Goal: Check status: Check status

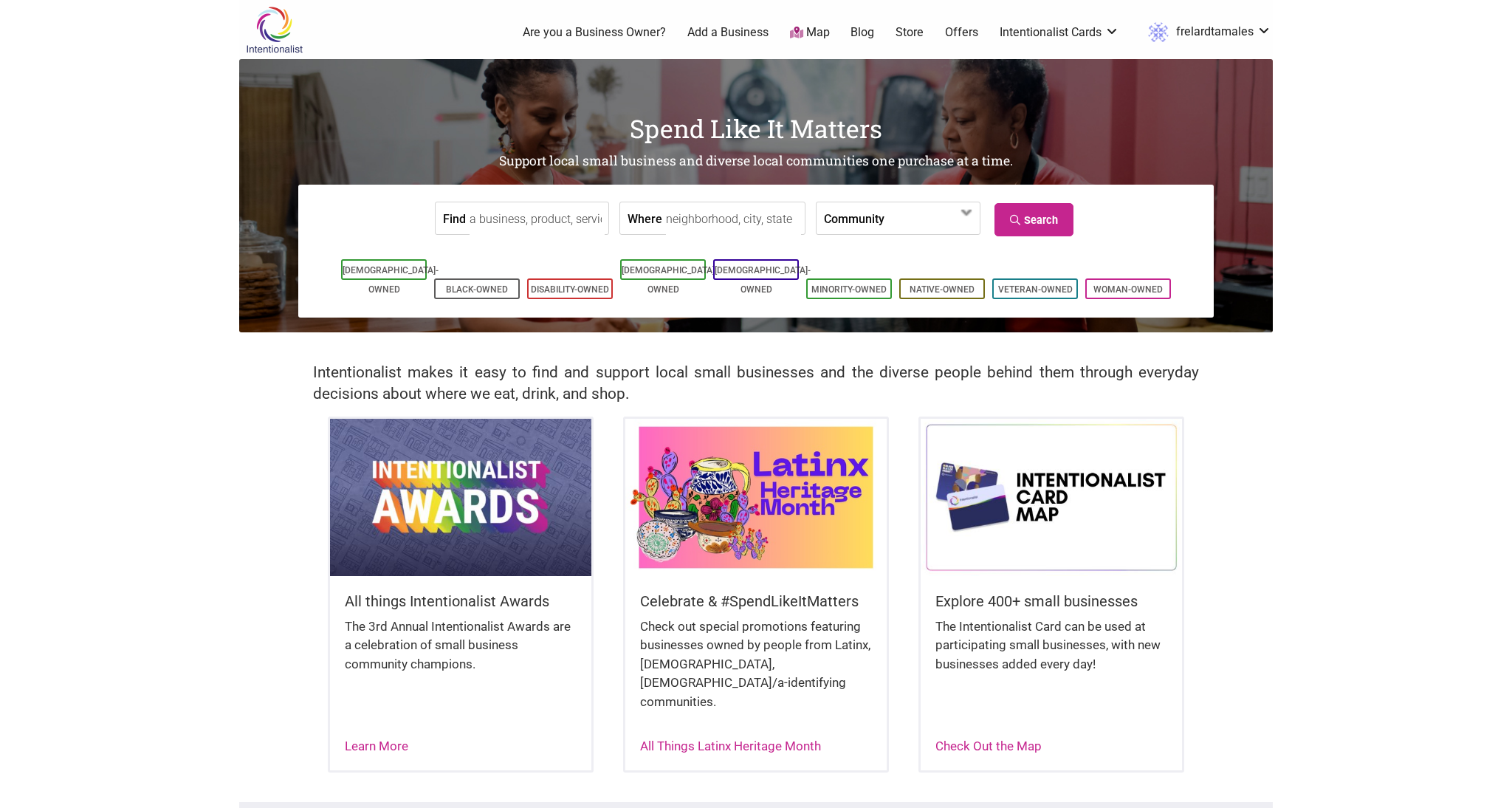
click at [1216, 24] on link "frelardtamales" at bounding box center [1206, 32] width 130 height 27
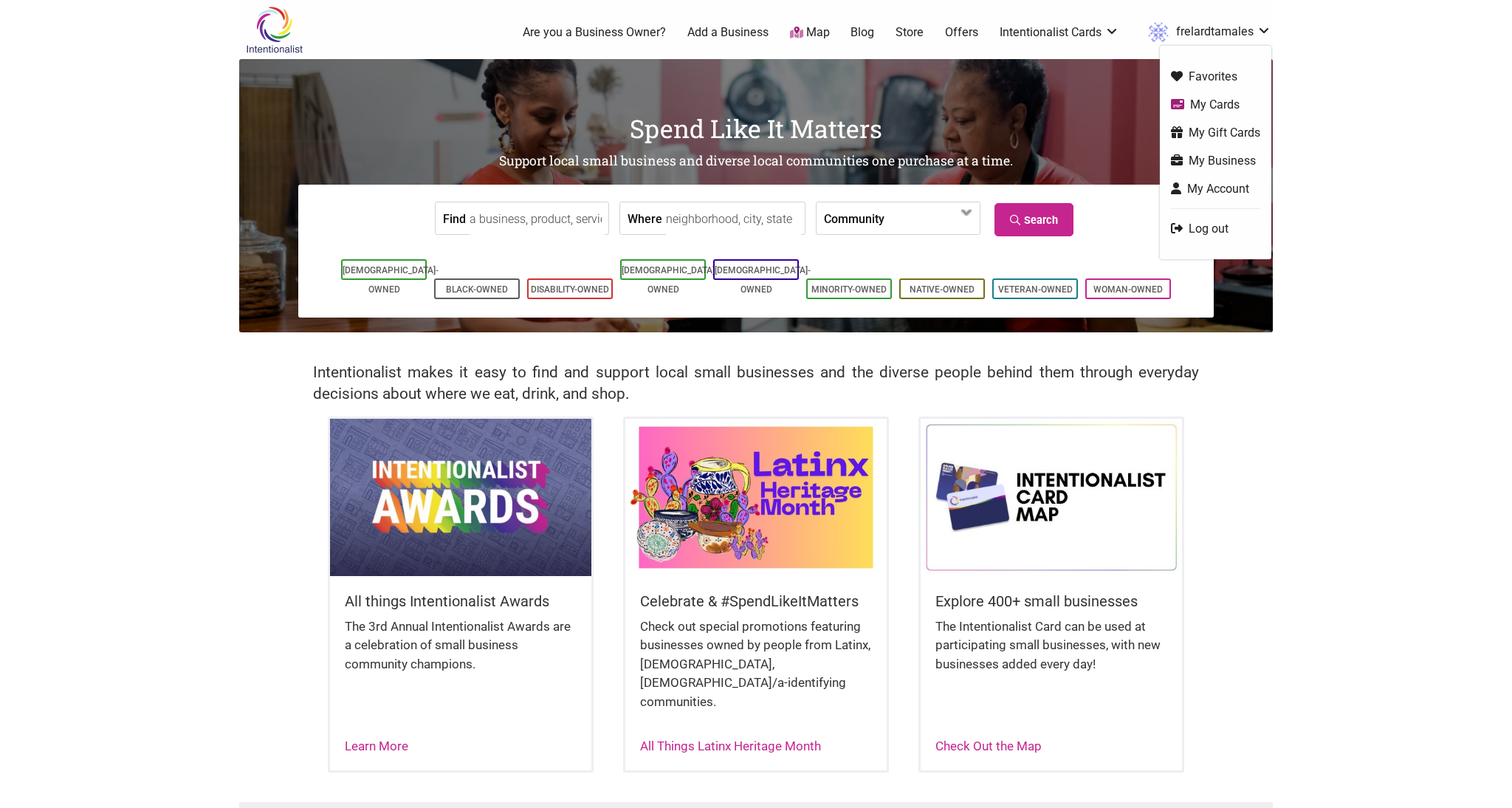
click at [1200, 155] on link "My Business" at bounding box center [1216, 161] width 90 height 17
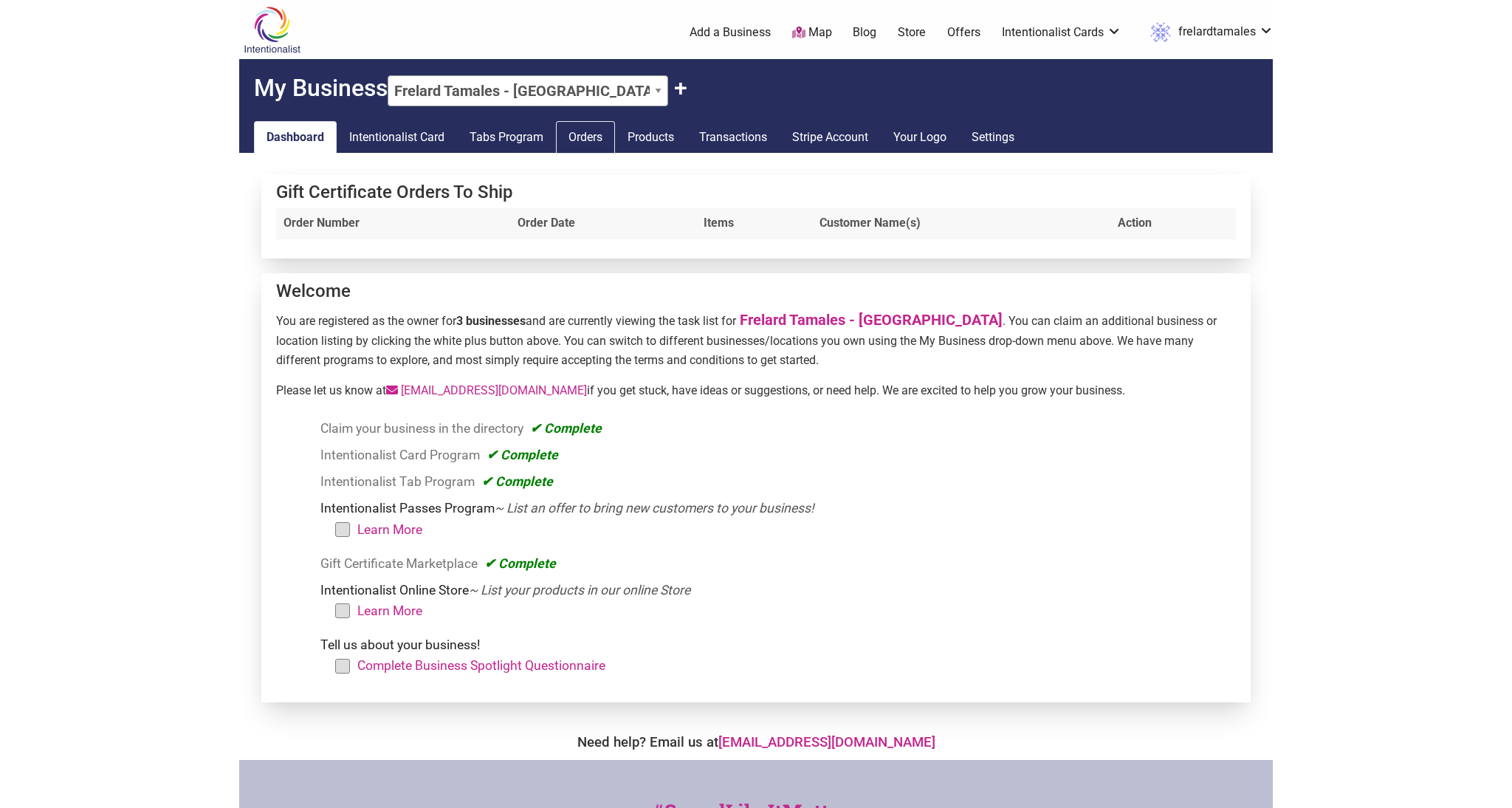
click at [595, 141] on link "Orders" at bounding box center [585, 137] width 59 height 33
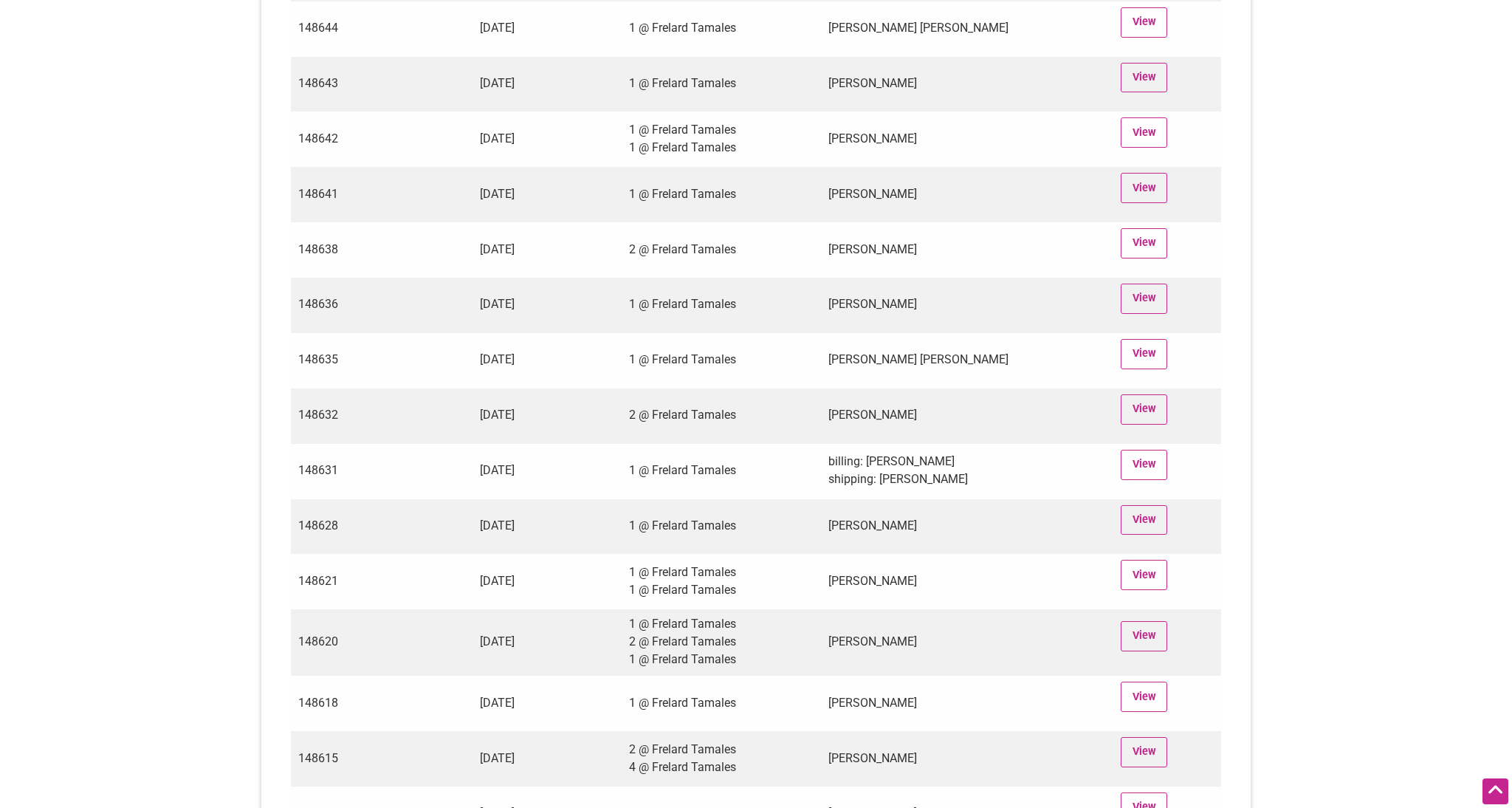
scroll to position [692, 0]
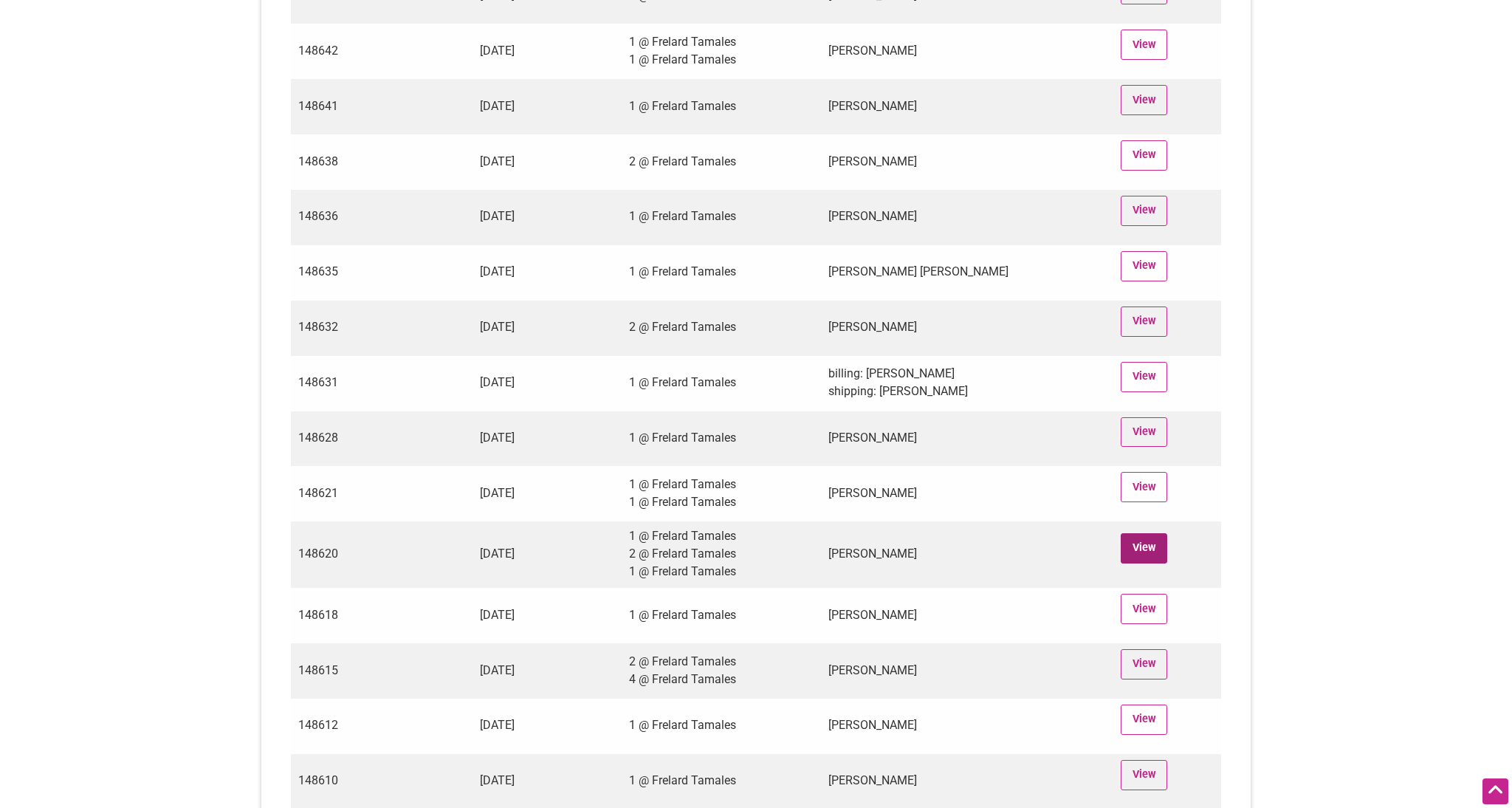
click at [1145, 554] on link "View" at bounding box center [1144, 548] width 47 height 30
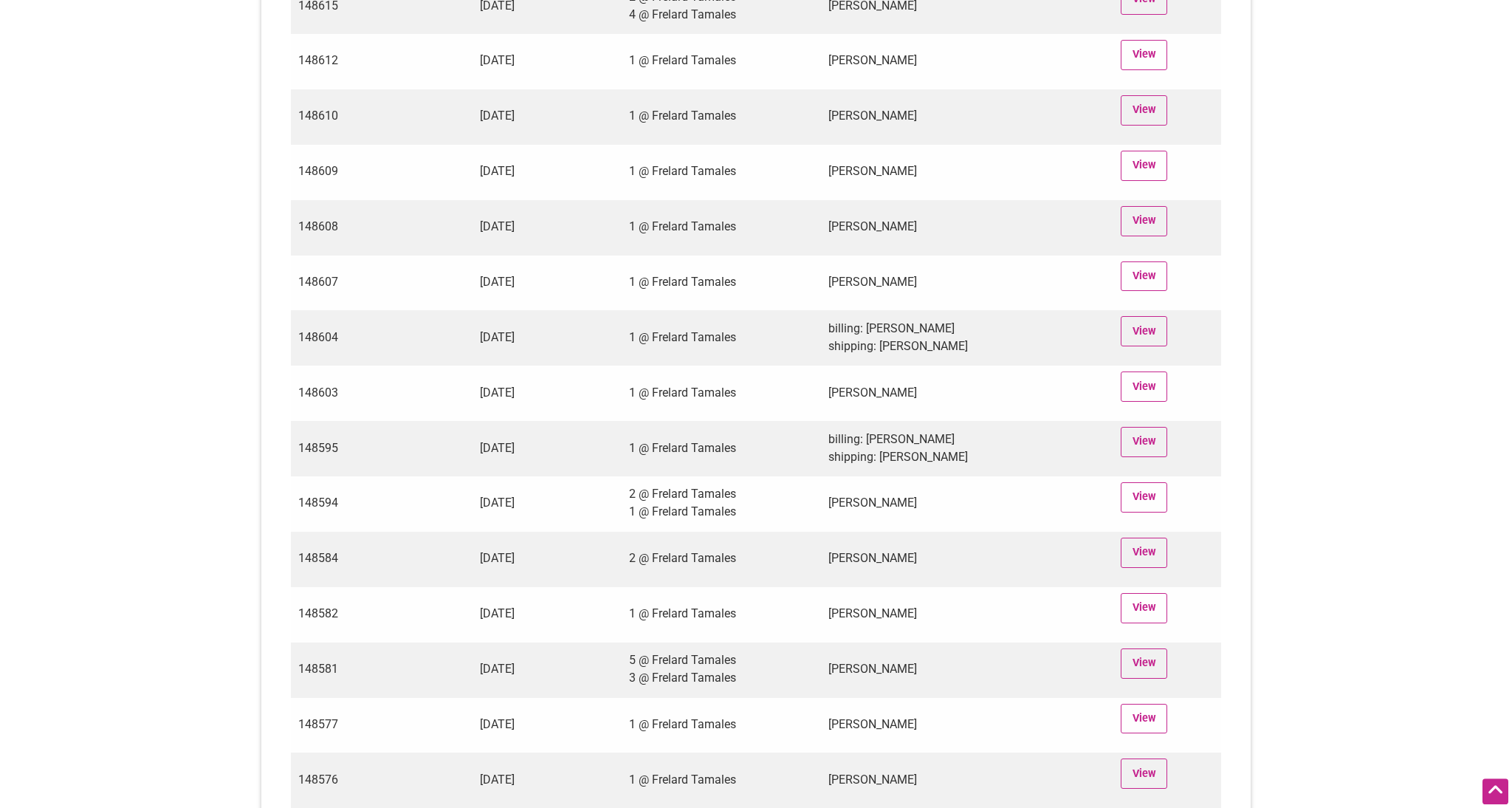
scroll to position [1356, 0]
